Goal: Information Seeking & Learning: Learn about a topic

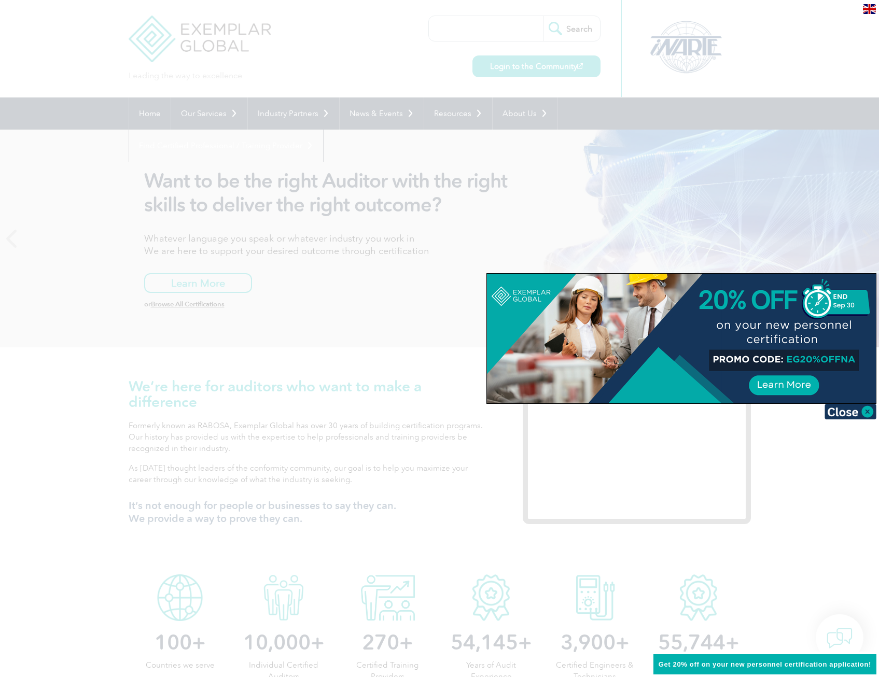
drag, startPoint x: 837, startPoint y: 413, endPoint x: 788, endPoint y: 417, distance: 50.0
click at [838, 411] on img at bounding box center [850, 412] width 52 height 16
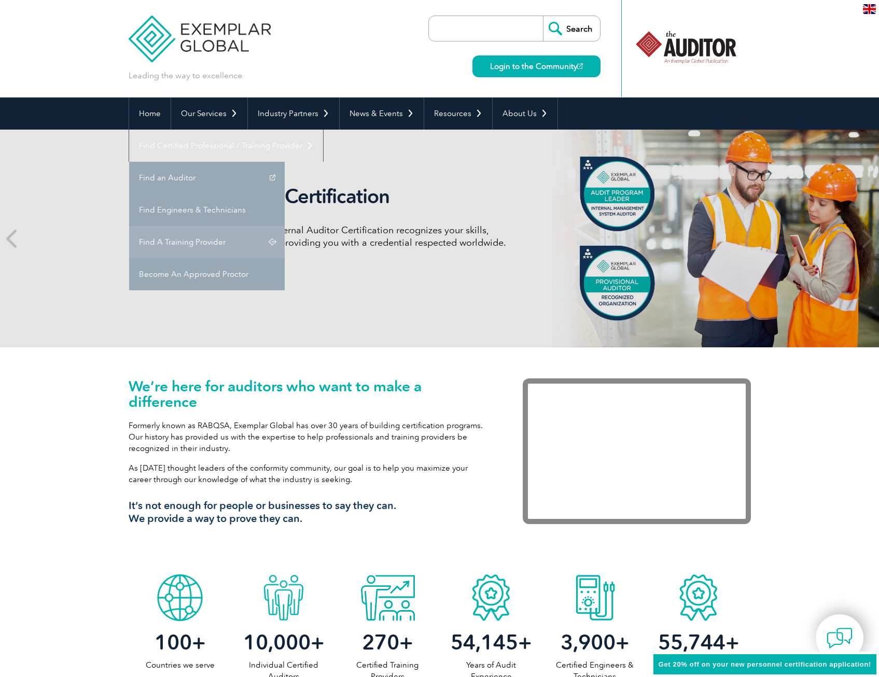
click at [285, 226] on link "Find A Training Provider" at bounding box center [207, 242] width 156 height 32
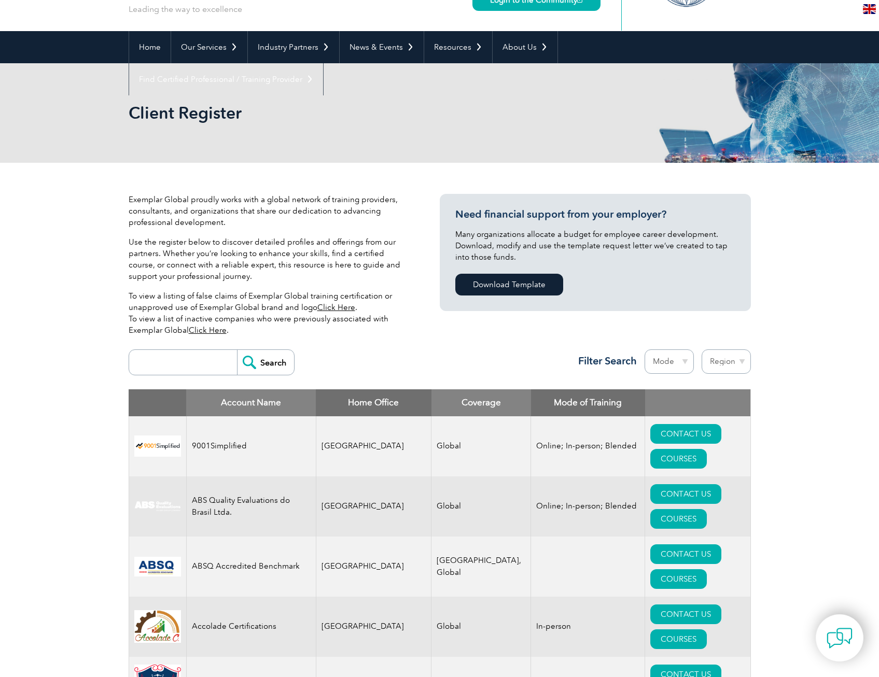
scroll to position [259, 0]
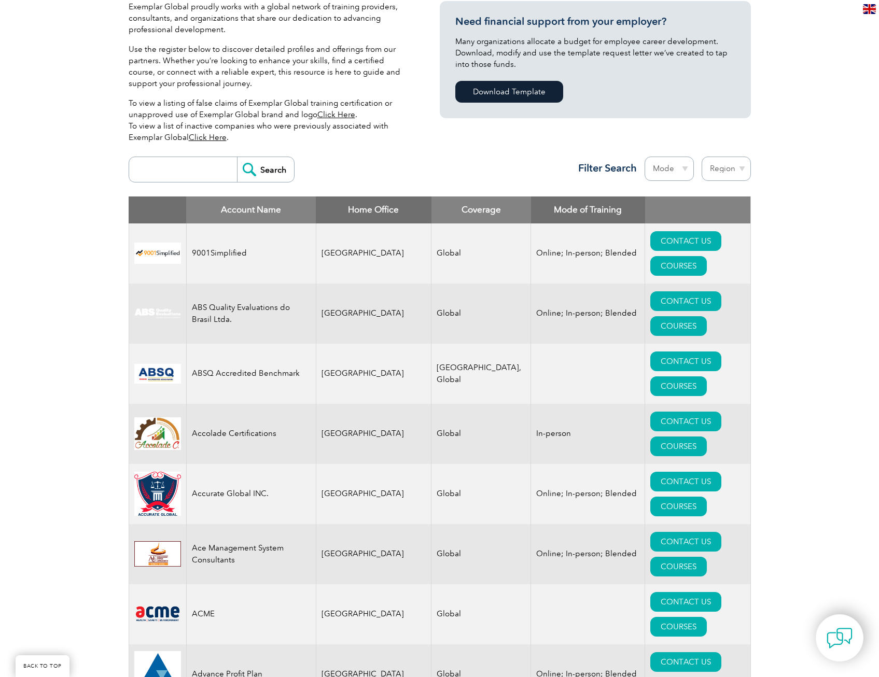
click at [732, 171] on select "Region Australia Bahrain Bangladesh Brazil Canada Colombia Dominican Republic E…" at bounding box center [725, 169] width 49 height 24
select select "Australia"
click at [701, 157] on select "Region Australia Bahrain Bangladesh Brazil Canada Colombia Dominican Republic E…" at bounding box center [725, 169] width 49 height 24
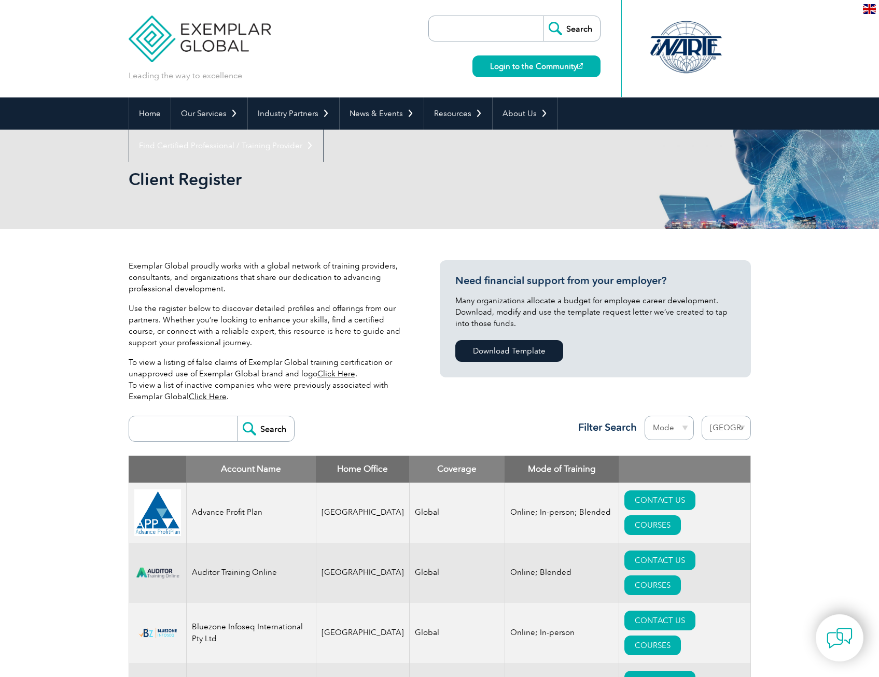
select select "Australia"
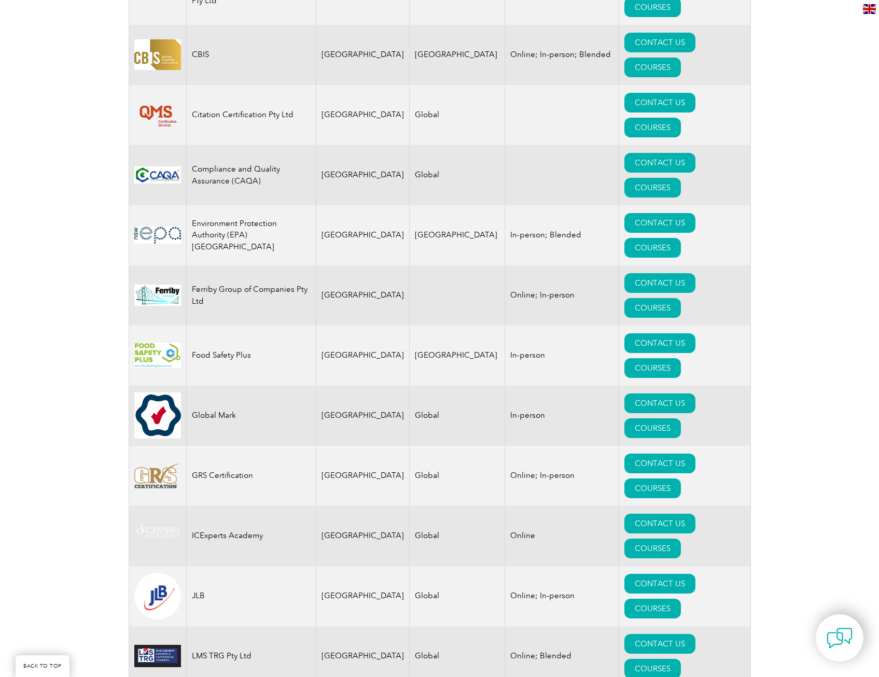
scroll to position [726, 0]
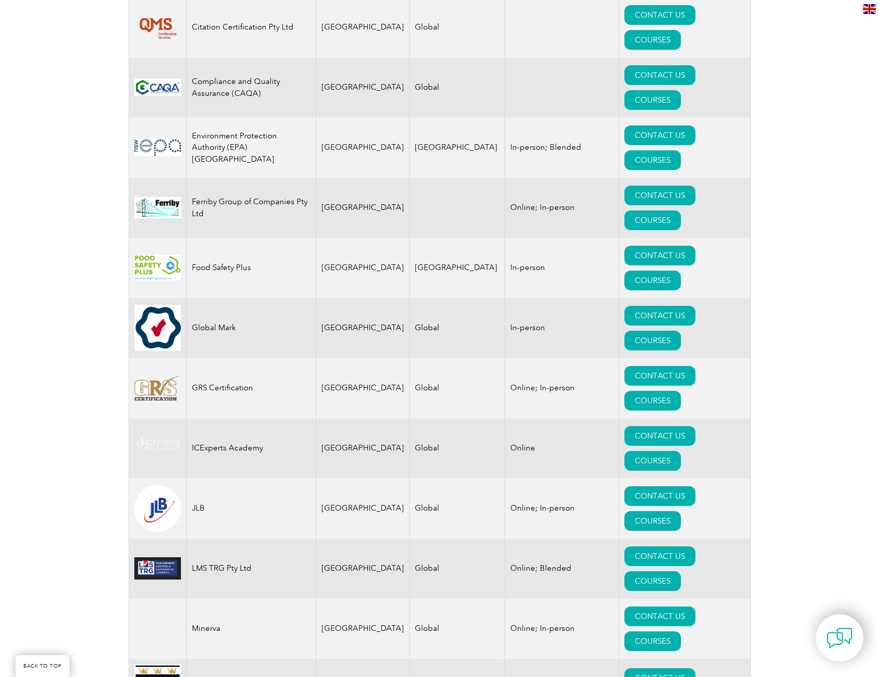
drag, startPoint x: 477, startPoint y: 167, endPoint x: 50, endPoint y: 238, distance: 433.1
click at [48, 241] on div "Exemplar Global proudly works with a global network of training providers, cons…" at bounding box center [439, 454] width 879 height 1902
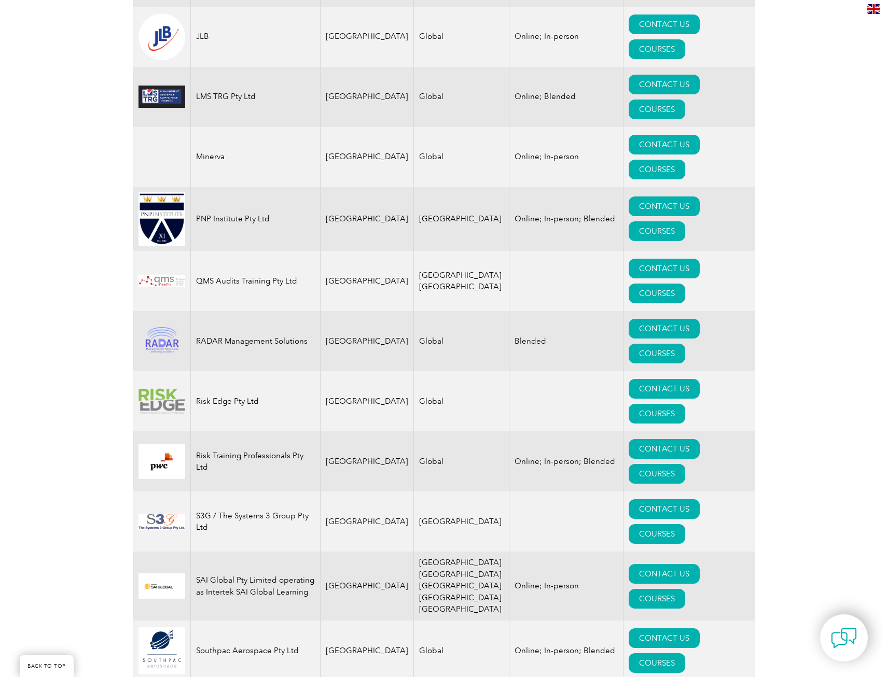
scroll to position [1141, 0]
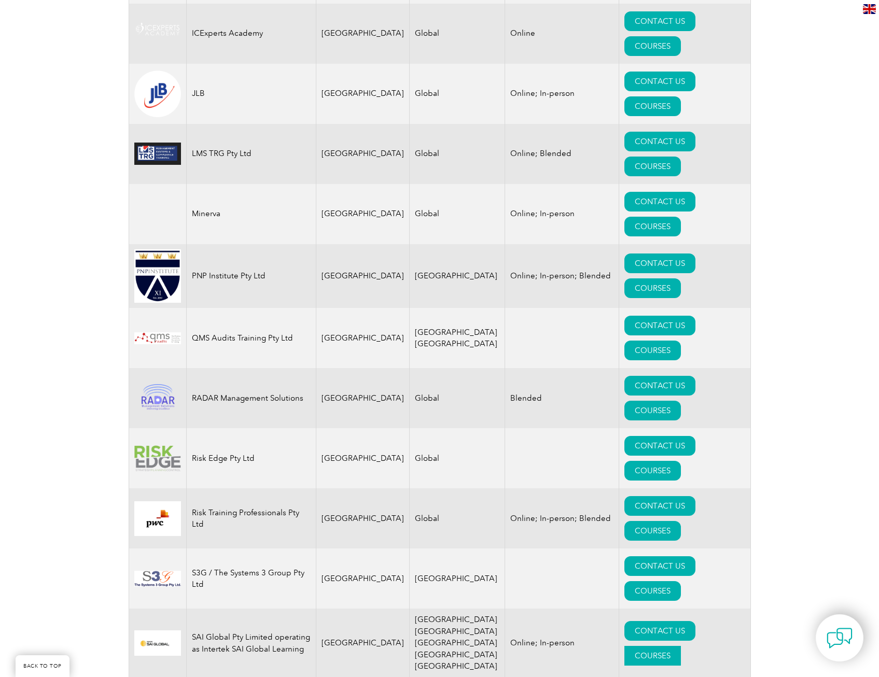
click at [681, 646] on link "COURSES" at bounding box center [652, 656] width 57 height 20
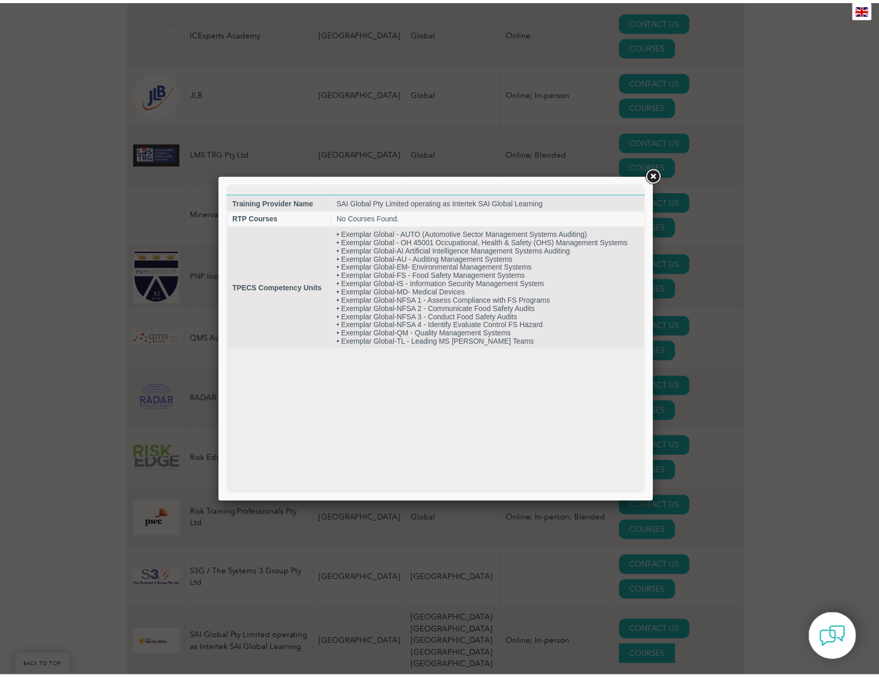
scroll to position [0, 0]
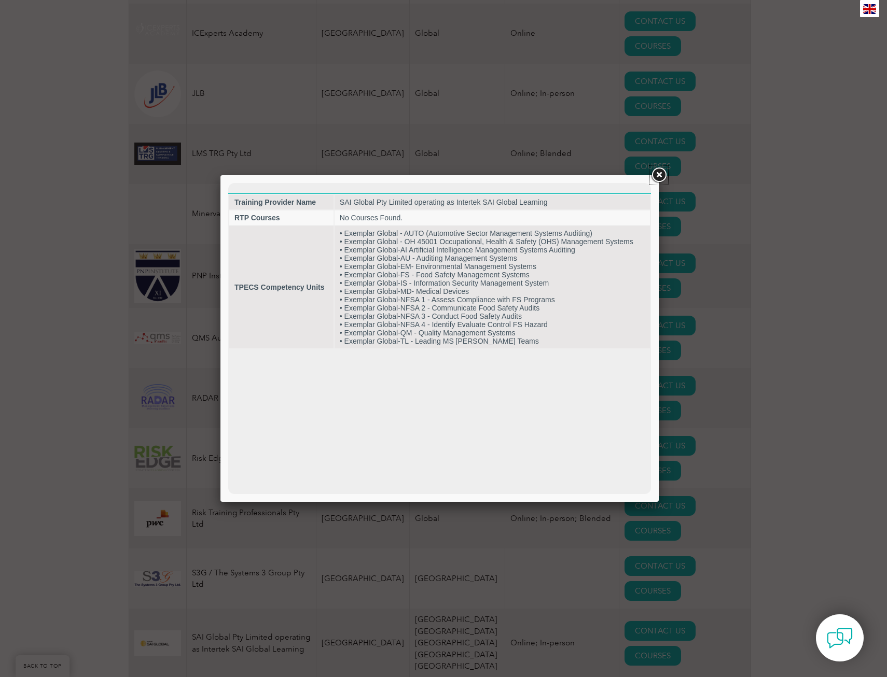
click at [657, 174] on link at bounding box center [658, 175] width 19 height 19
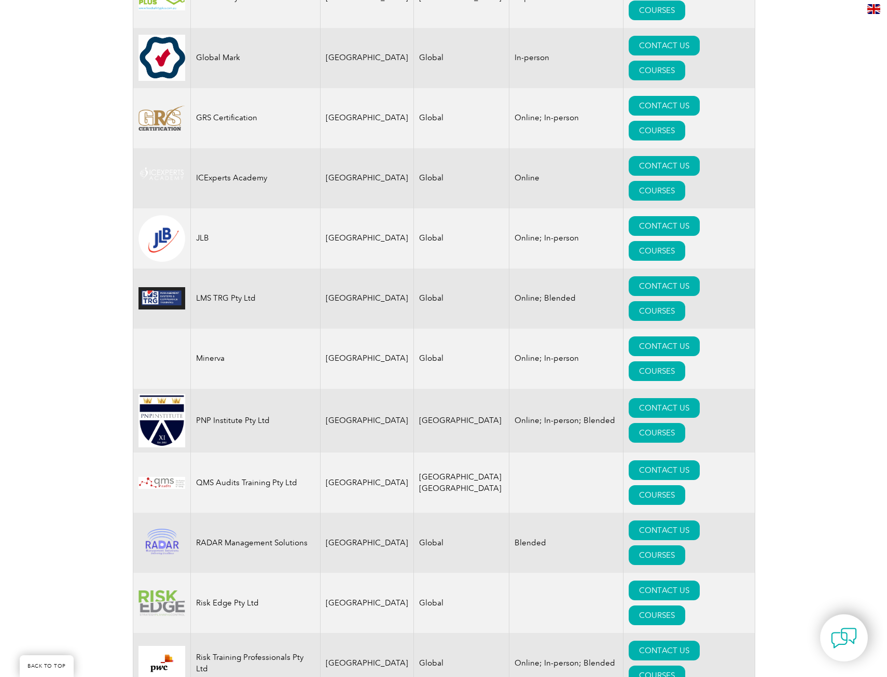
scroll to position [1192, 0]
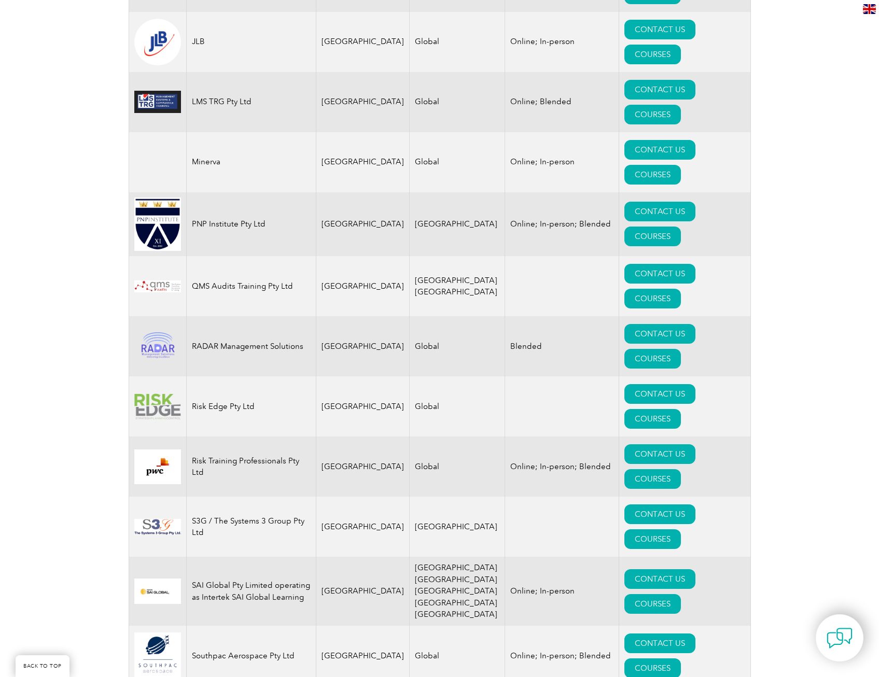
click at [236, 557] on td "SAI Global Pty Limited operating as Intertek SAI Global Learning" at bounding box center [251, 591] width 130 height 69
click at [681, 594] on link "COURSES" at bounding box center [652, 604] width 57 height 20
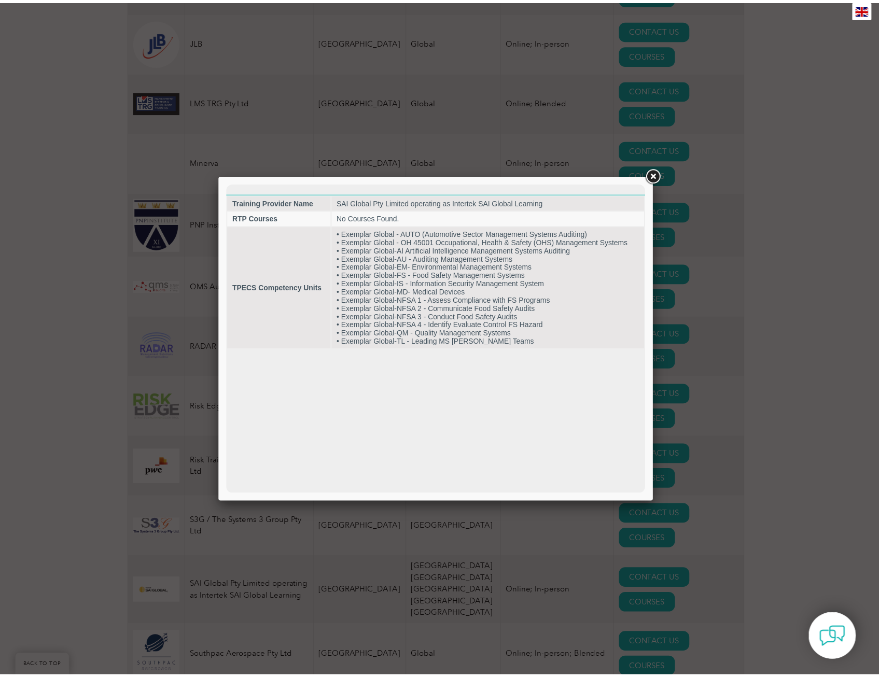
scroll to position [0, 0]
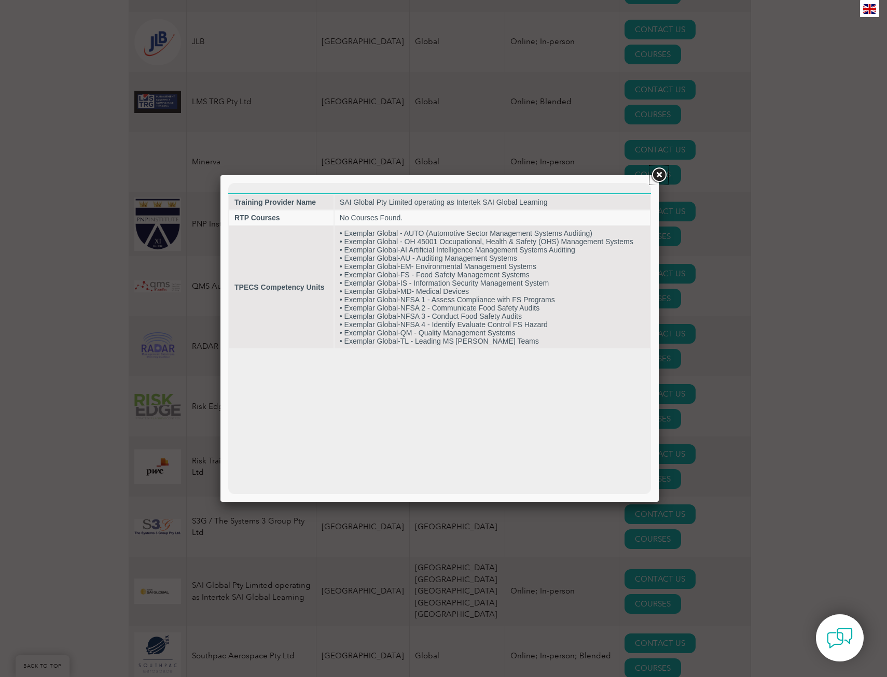
drag, startPoint x: 652, startPoint y: 175, endPoint x: 652, endPoint y: 170, distance: 5.7
click at [652, 174] on link at bounding box center [658, 175] width 19 height 19
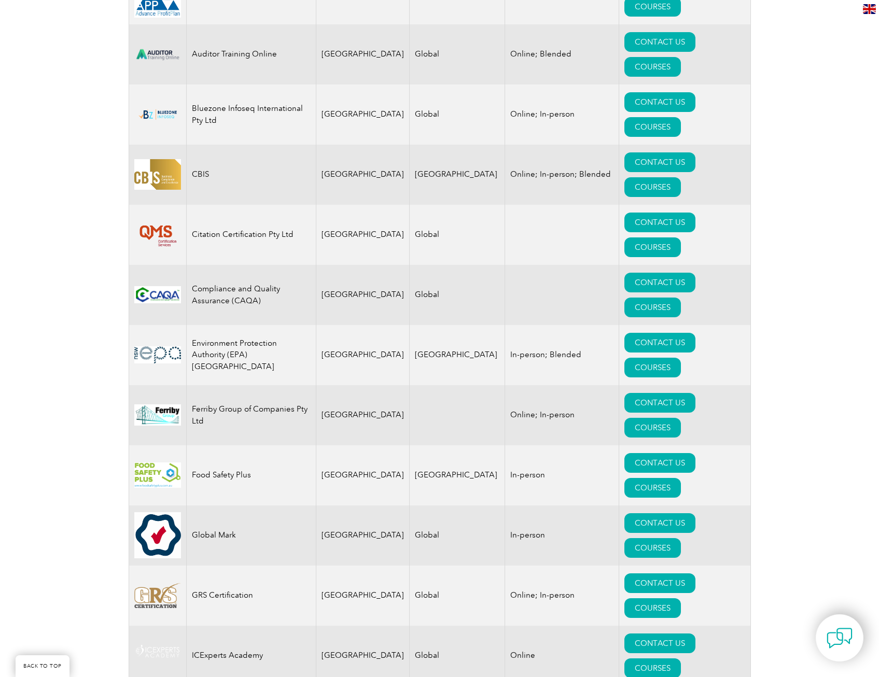
scroll to position [104, 0]
